Goal: Task Accomplishment & Management: Use online tool/utility

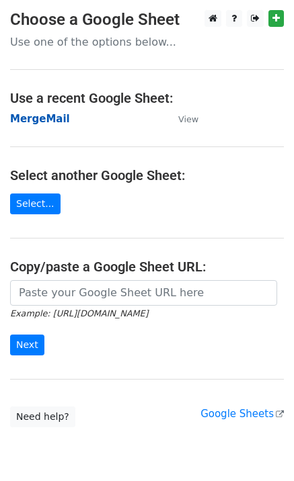
click at [60, 116] on strong "MergeMail" at bounding box center [40, 119] width 60 height 12
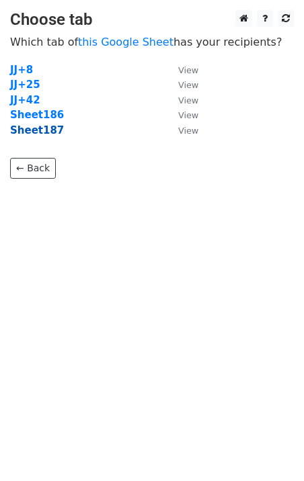
click at [44, 136] on strong "Sheet187" at bounding box center [37, 130] width 54 height 12
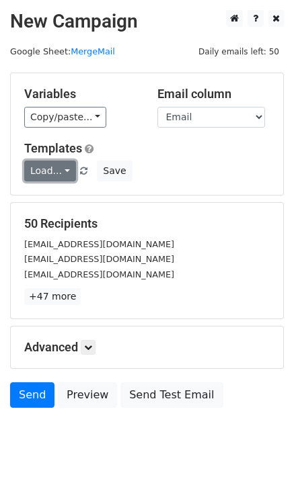
click at [50, 177] on link "Load..." at bounding box center [50, 171] width 52 height 21
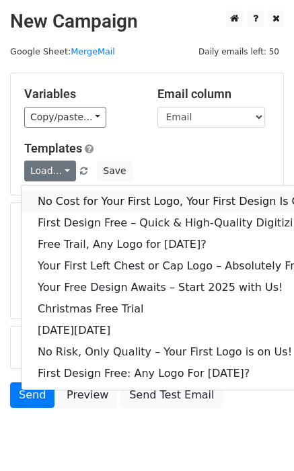
click at [74, 203] on link "No Cost for Your First Logo, Your First Design Is On Us!" at bounding box center [183, 202] width 323 height 22
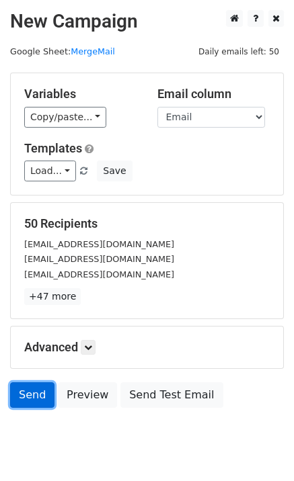
click at [29, 384] on link "Send" at bounding box center [32, 395] width 44 height 26
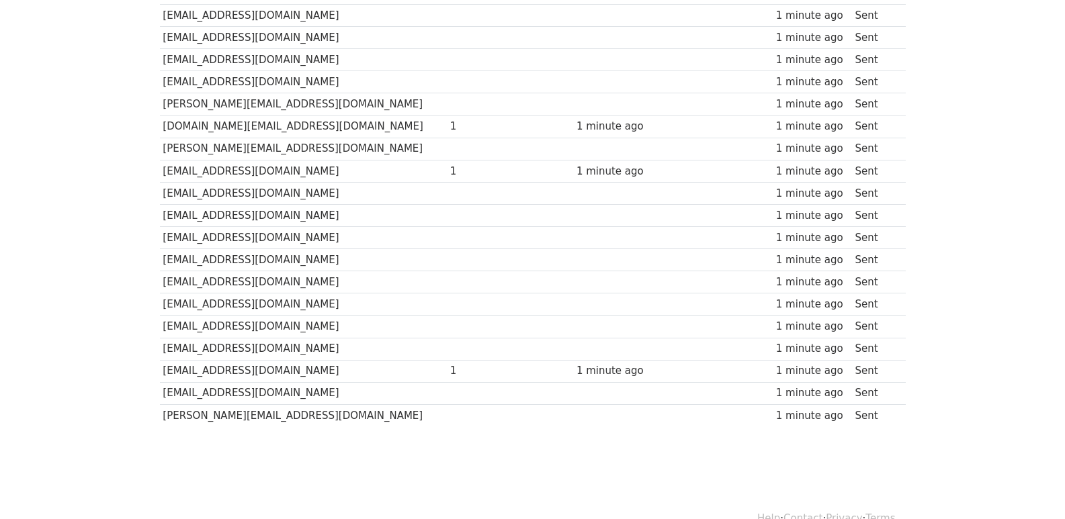
scroll to position [935, 0]
